Goal: Find specific page/section: Find specific page/section

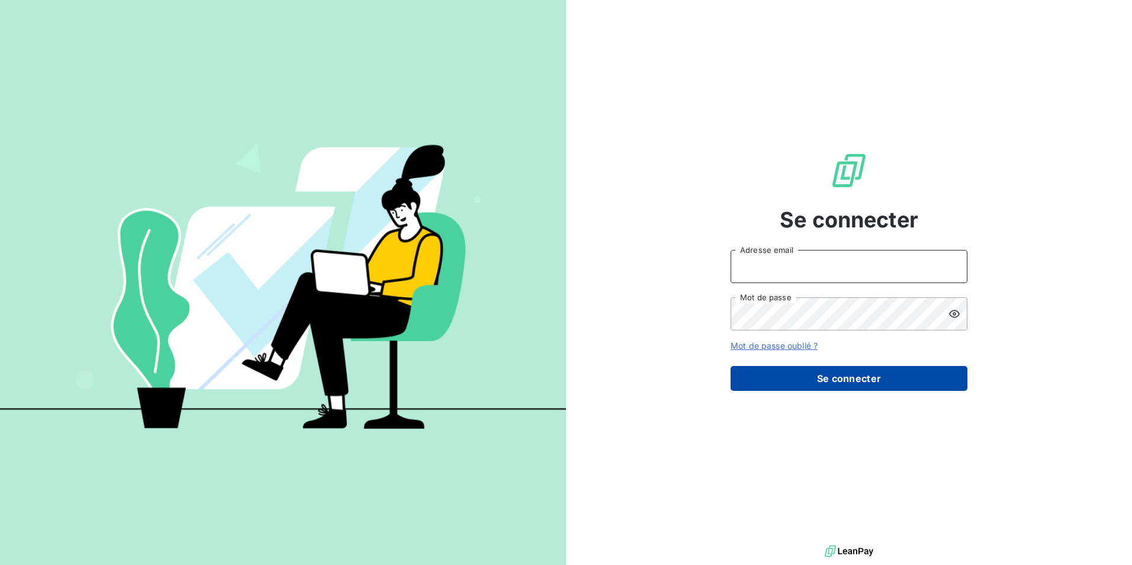
type input "[EMAIL_ADDRESS][DOMAIN_NAME]"
click at [904, 388] on button "Se connecter" at bounding box center [849, 378] width 237 height 25
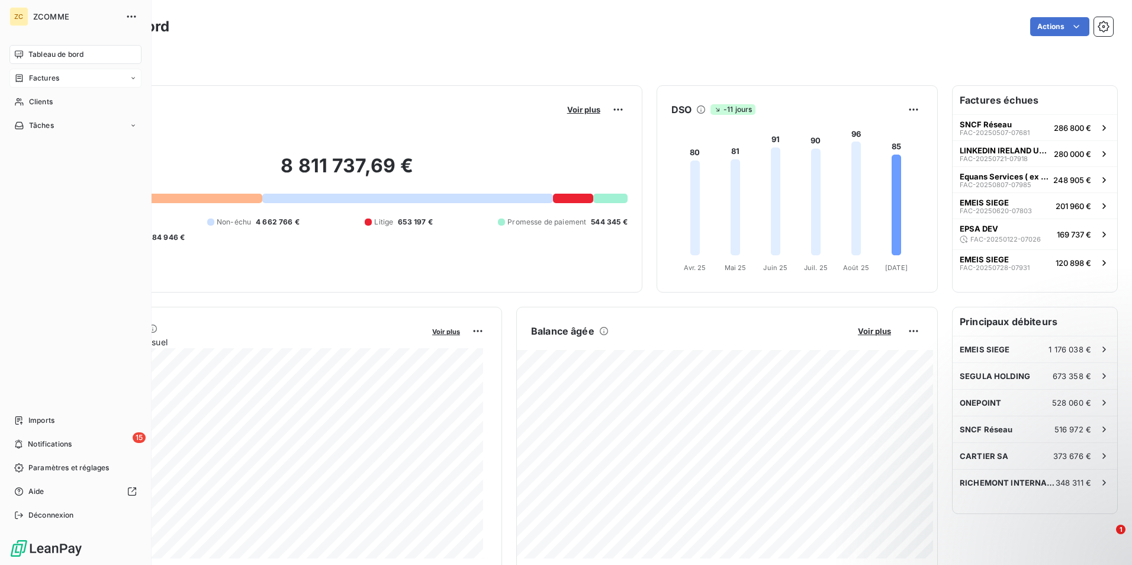
click at [75, 72] on div "Factures" at bounding box center [75, 78] width 132 height 19
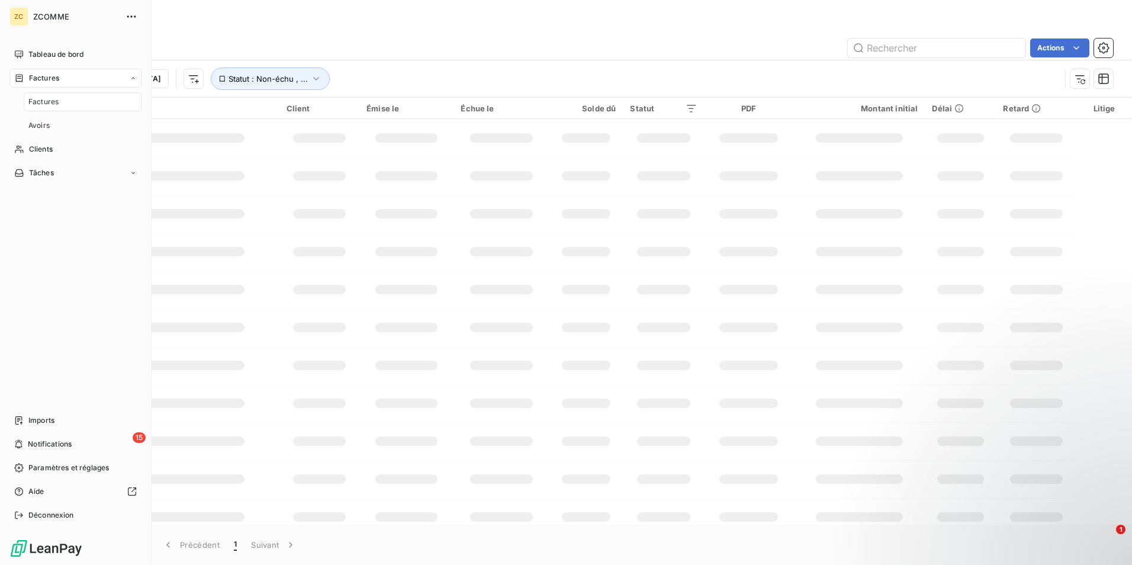
click at [85, 95] on div "Factures" at bounding box center [83, 101] width 118 height 19
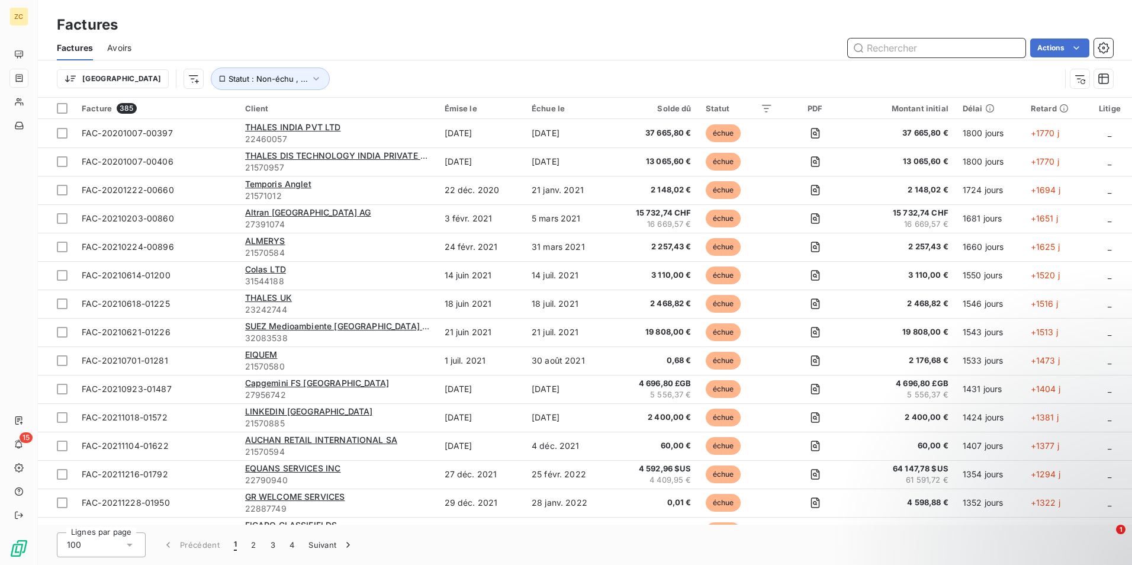
click at [882, 41] on input "text" at bounding box center [937, 47] width 178 height 19
paste input "FAC-20250805-07972"
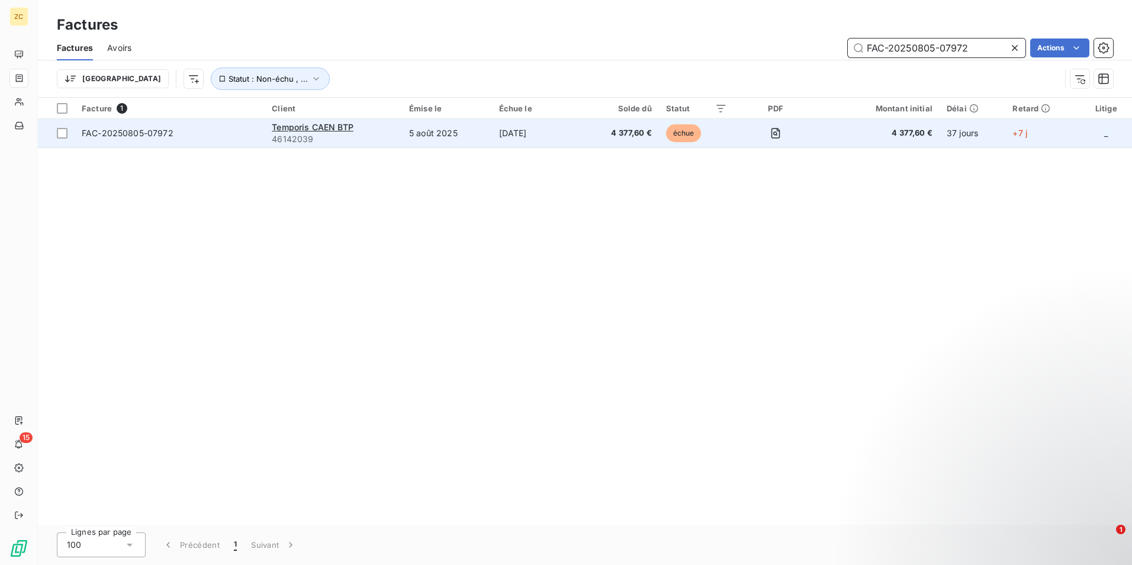
type input "FAC-20250805-07972"
click at [150, 131] on span "FAC-20250805-07972" at bounding box center [128, 133] width 92 height 10
